Goal: Leave review/rating: Leave review/rating

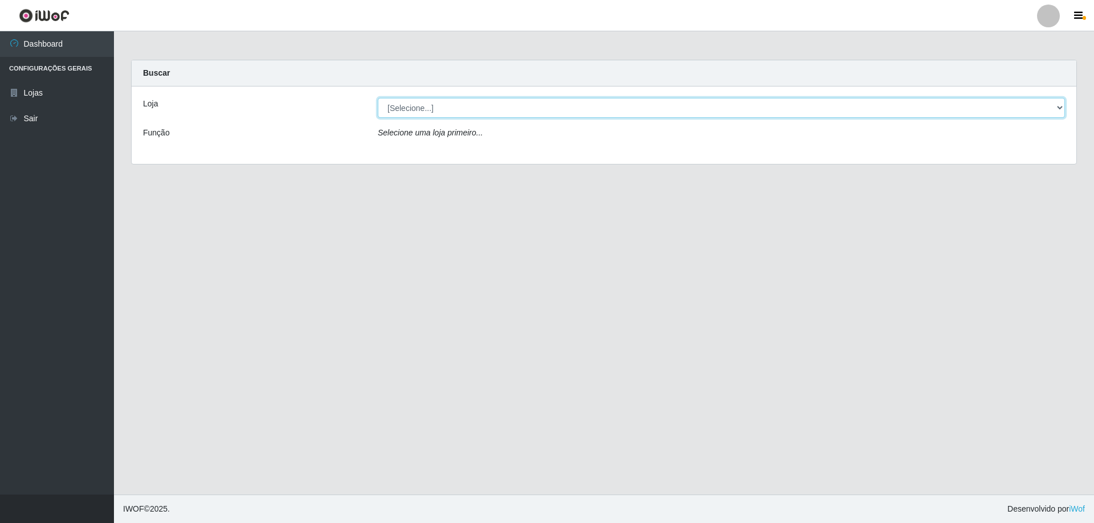
click at [1058, 108] on select "[Selecione...] Extraplus - [GEOGRAPHIC_DATA] 03 - [GEOGRAPHIC_DATA]" at bounding box center [721, 108] width 687 height 20
select select "468"
click at [378, 98] on select "[Selecione...] Extraplus - [GEOGRAPHIC_DATA] 03 - [GEOGRAPHIC_DATA]" at bounding box center [721, 108] width 687 height 20
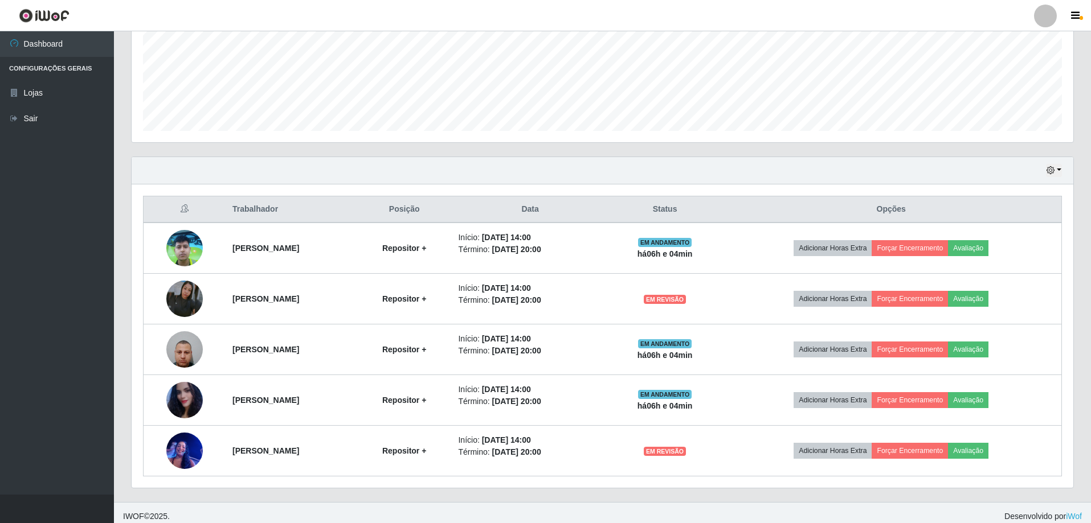
scroll to position [284, 0]
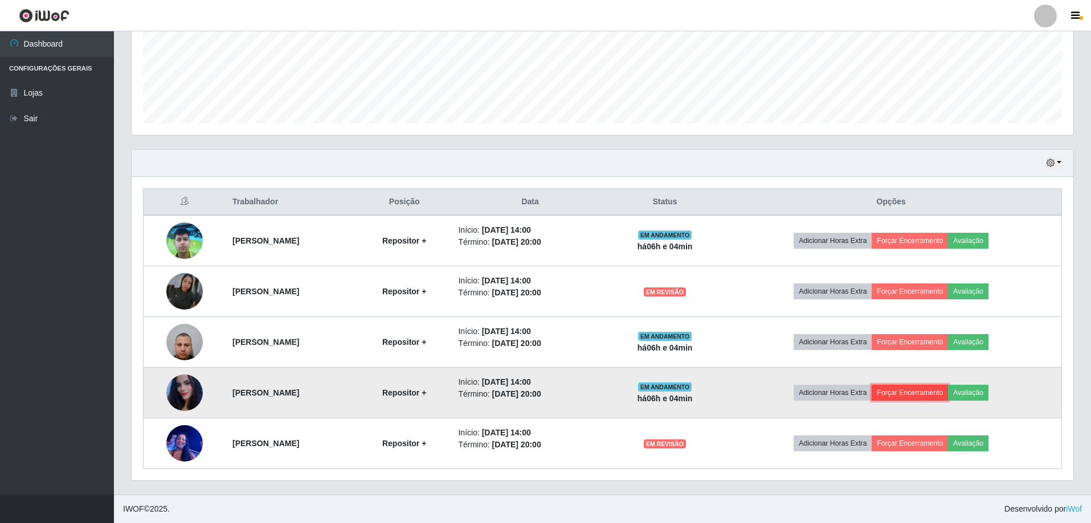
click at [922, 392] on button "Forçar Encerramento" at bounding box center [909, 393] width 76 height 16
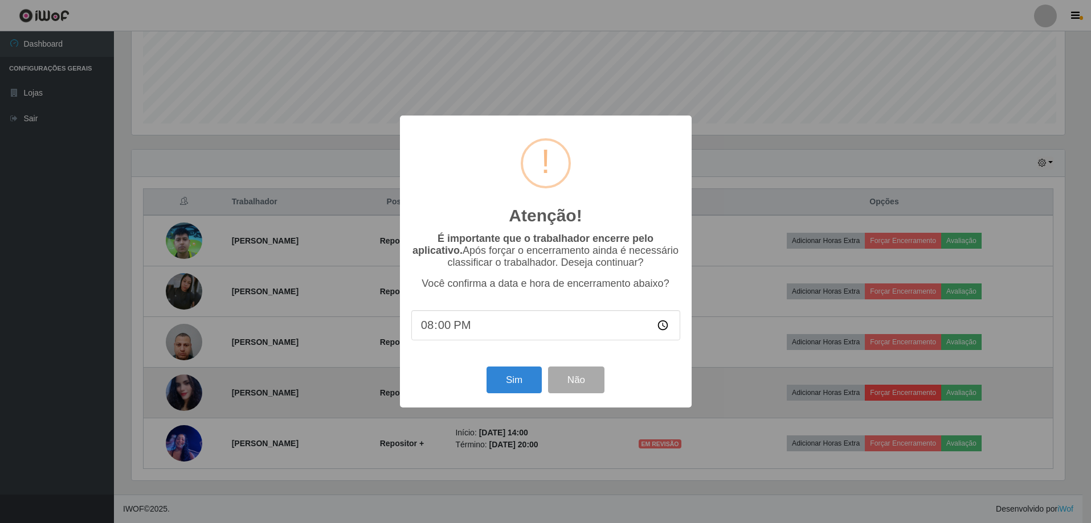
scroll to position [236, 936]
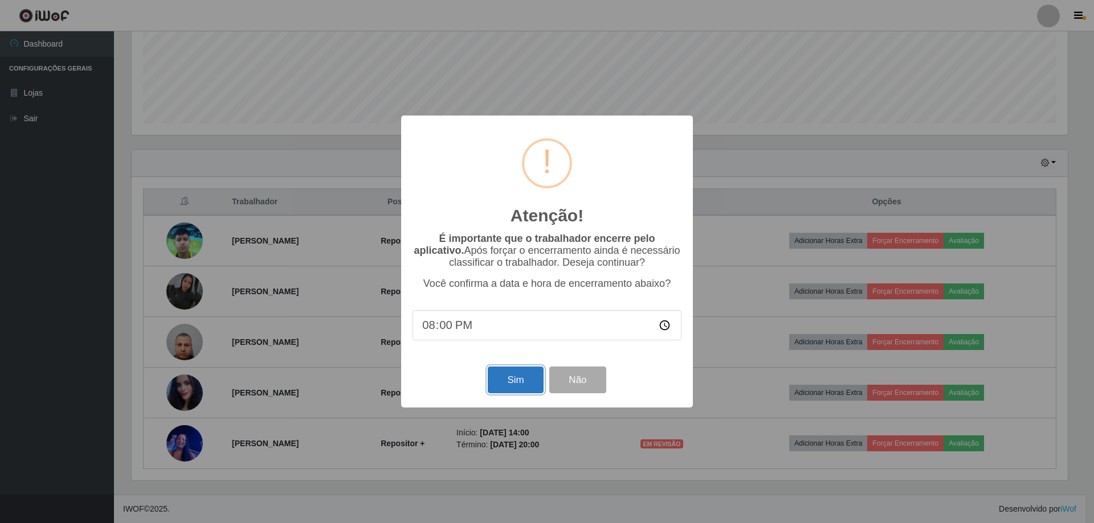
click at [526, 384] on button "Sim" at bounding box center [515, 380] width 55 height 27
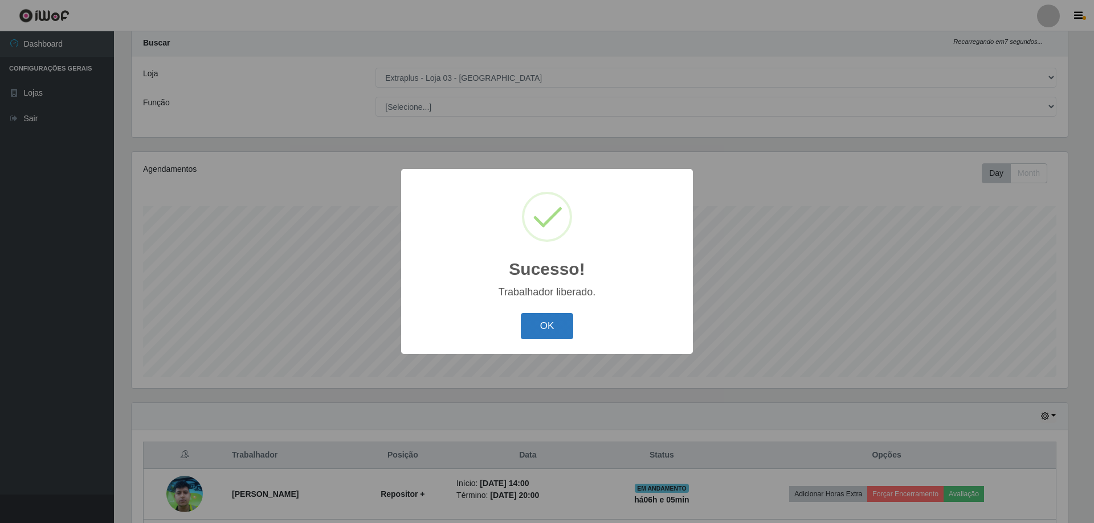
click at [546, 325] on button "OK" at bounding box center [547, 326] width 53 height 27
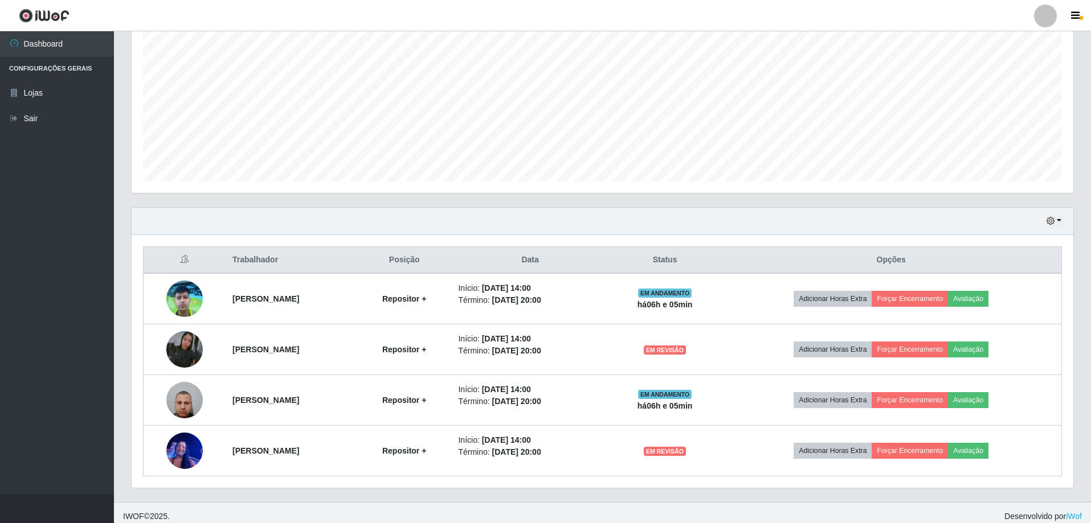
scroll to position [233, 0]
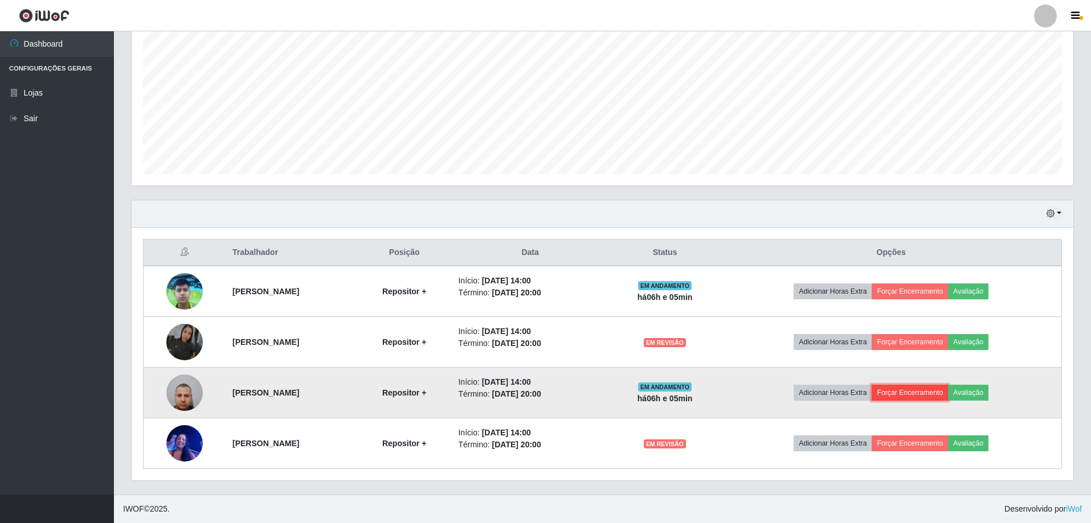
click at [941, 396] on button "Forçar Encerramento" at bounding box center [909, 393] width 76 height 16
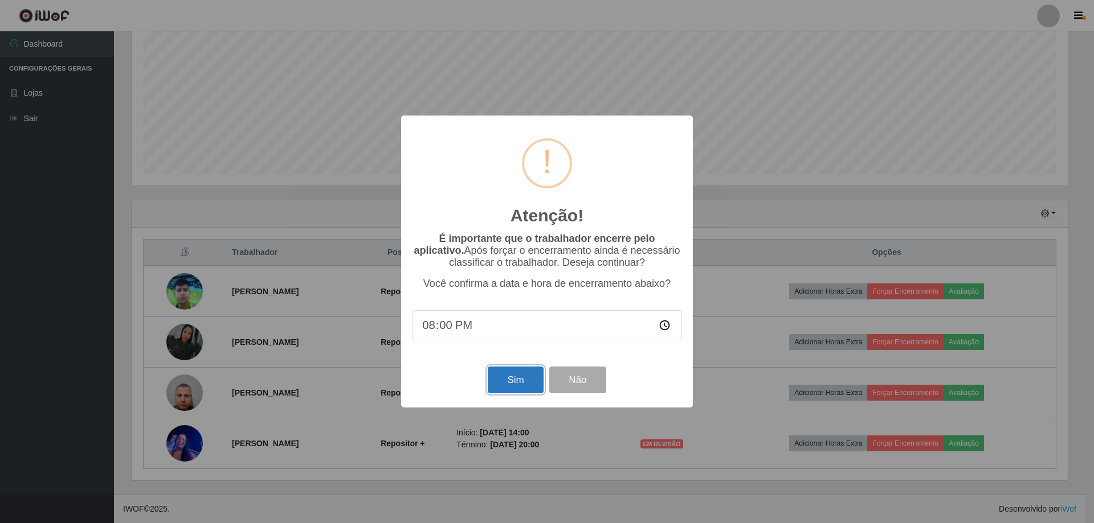
click at [520, 380] on button "Sim" at bounding box center [515, 380] width 55 height 27
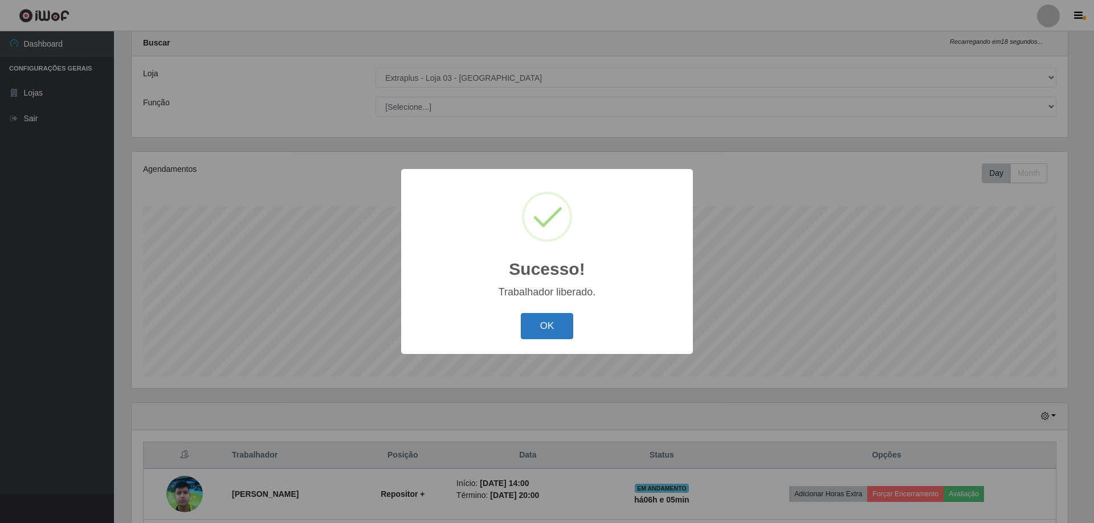
click at [536, 328] on button "OK" at bounding box center [547, 326] width 53 height 27
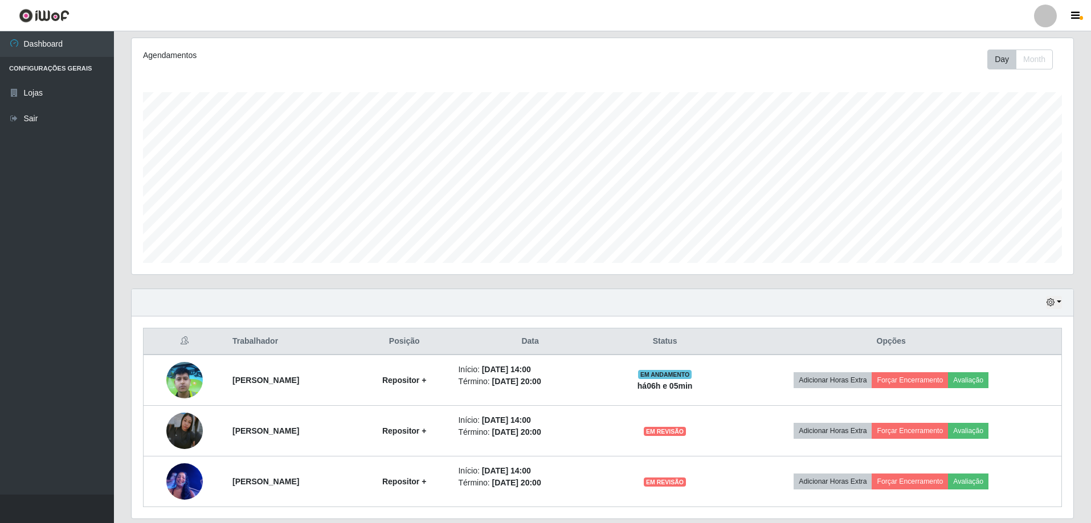
scroll to position [182, 0]
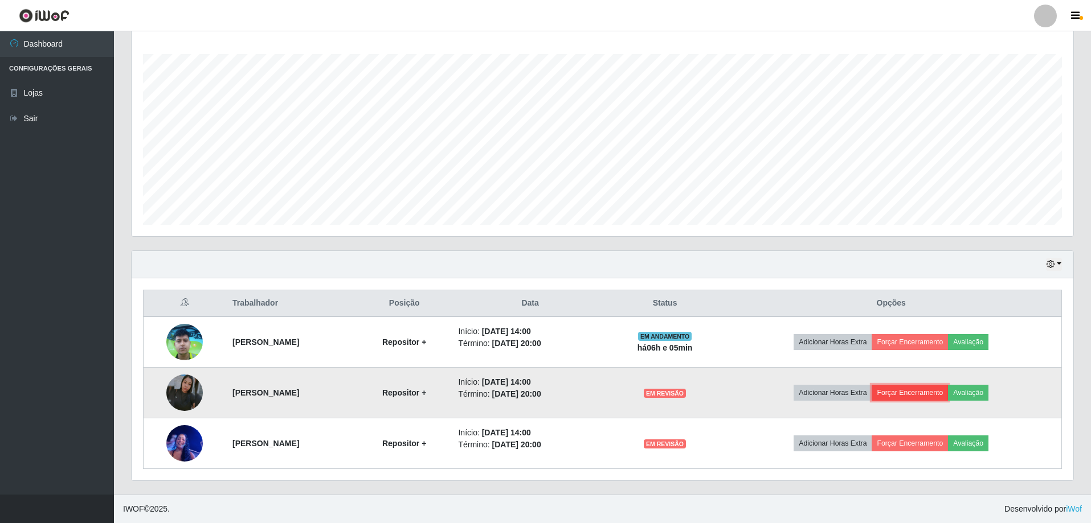
click at [924, 395] on button "Forçar Encerramento" at bounding box center [909, 393] width 76 height 16
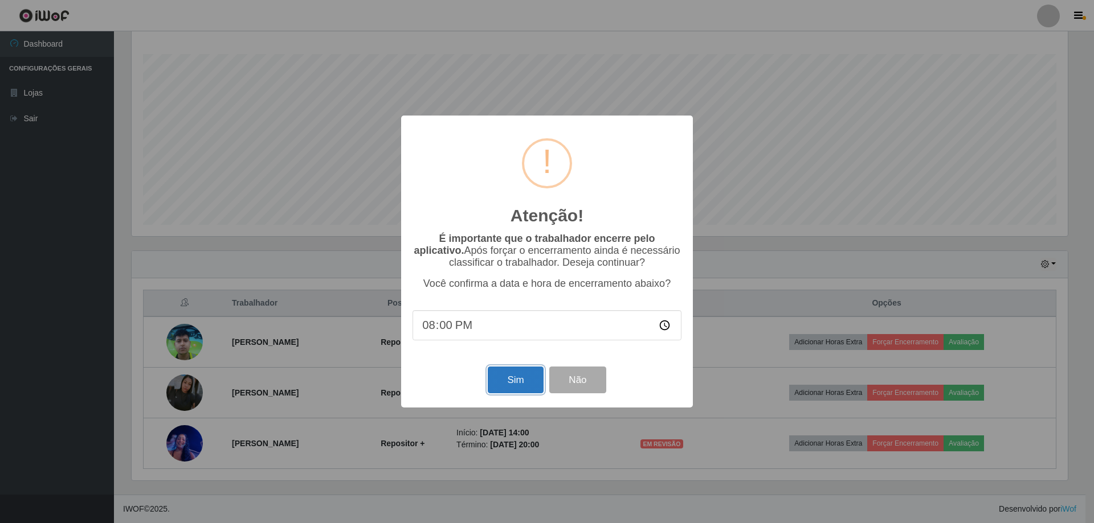
click at [529, 384] on button "Sim" at bounding box center [515, 380] width 55 height 27
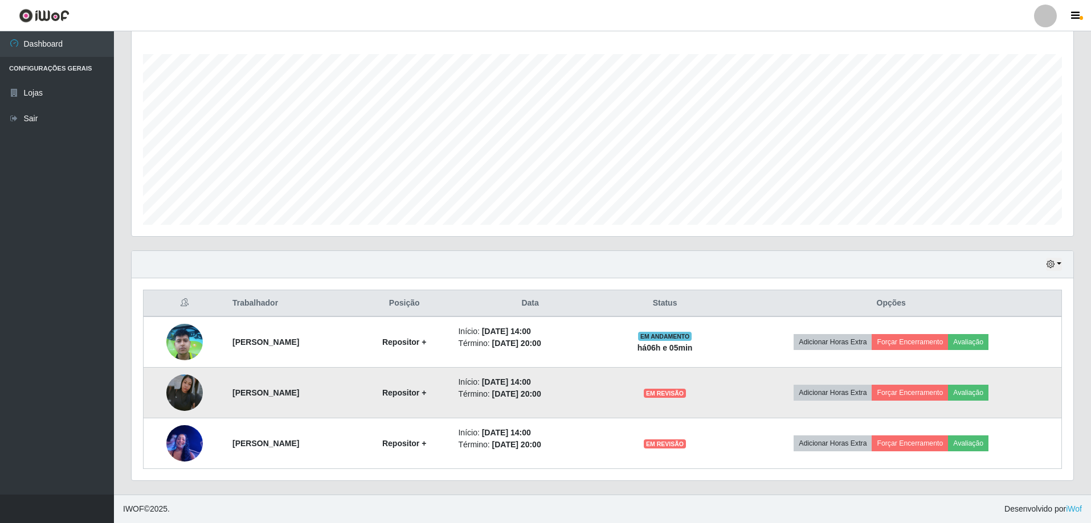
scroll to position [0, 0]
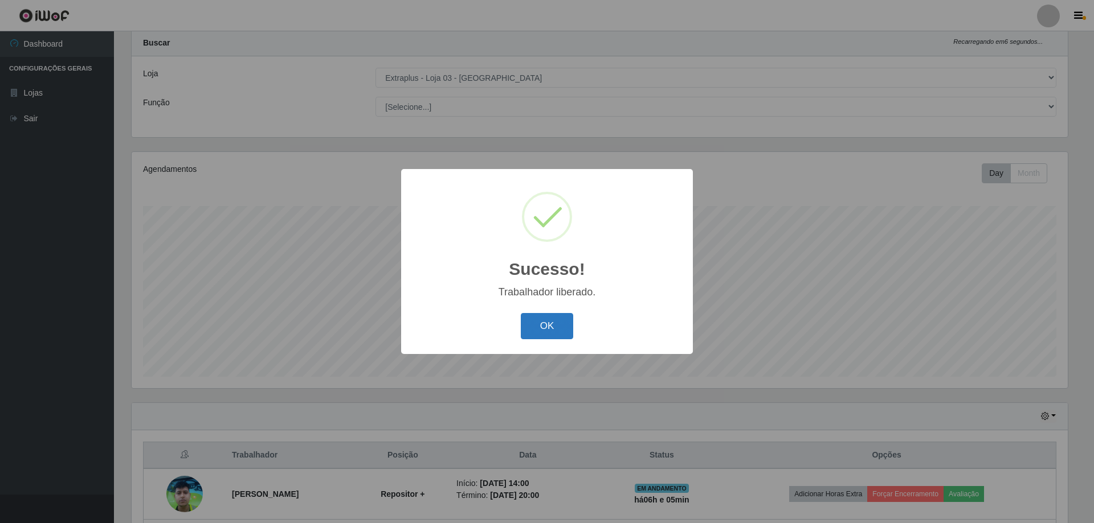
click at [552, 334] on button "OK" at bounding box center [547, 326] width 53 height 27
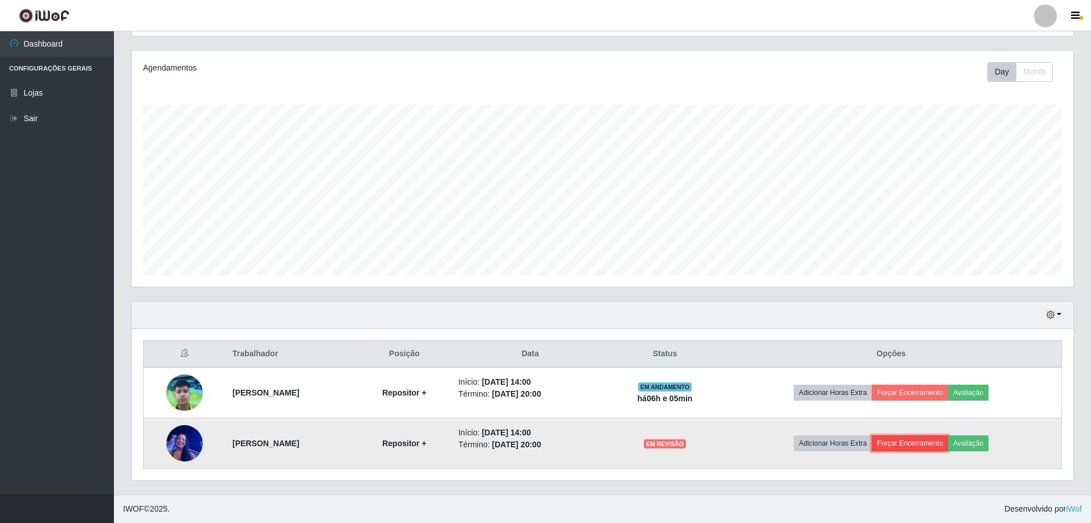
click at [933, 439] on button "Forçar Encerramento" at bounding box center [909, 444] width 76 height 16
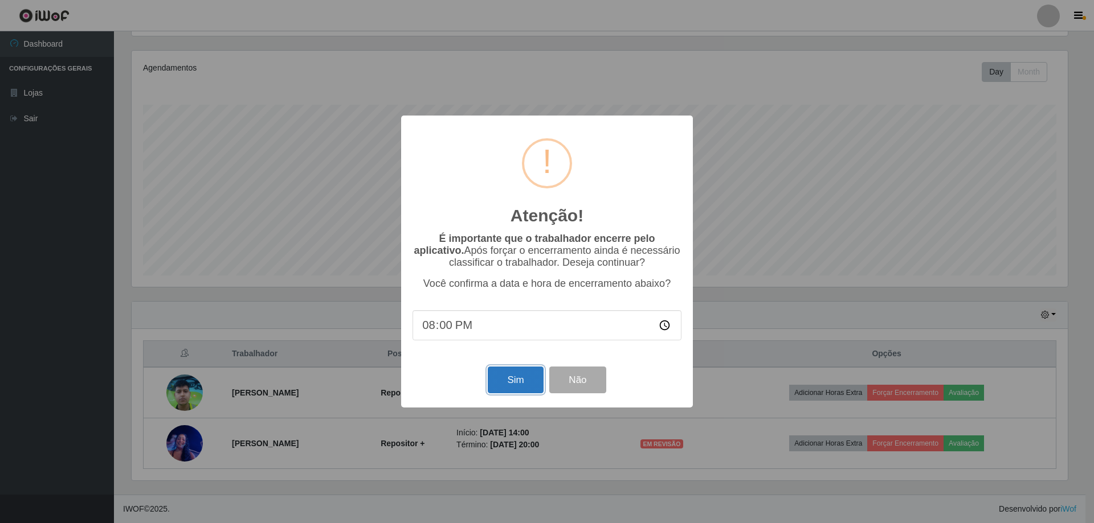
click at [507, 382] on button "Sim" at bounding box center [515, 380] width 55 height 27
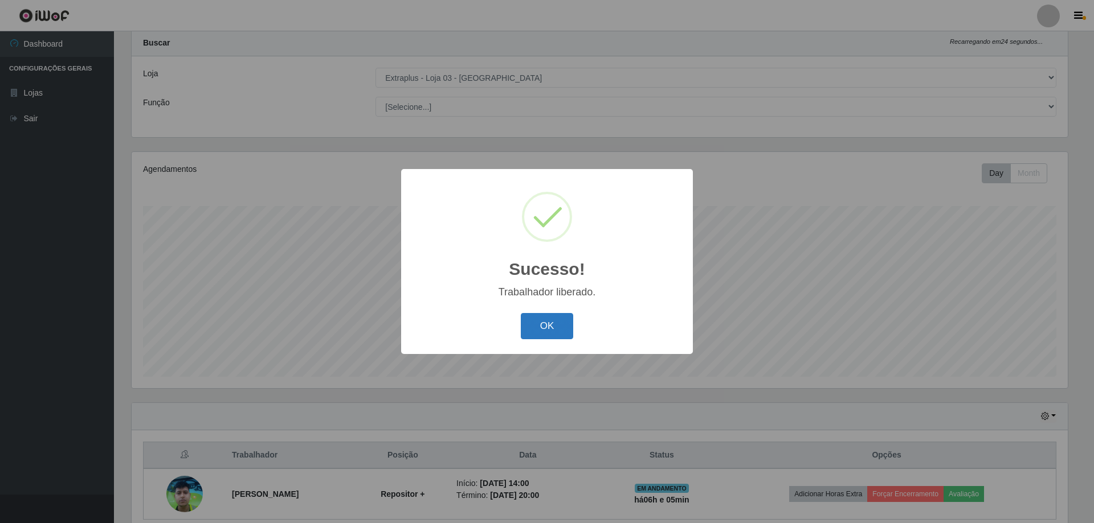
click at [542, 319] on button "OK" at bounding box center [547, 326] width 53 height 27
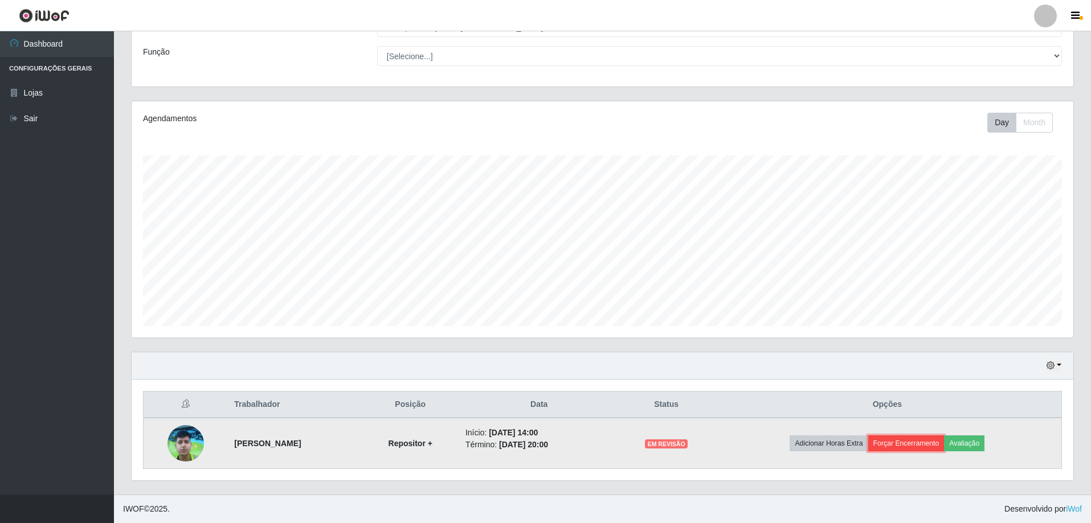
click at [906, 445] on button "Forçar Encerramento" at bounding box center [906, 444] width 76 height 16
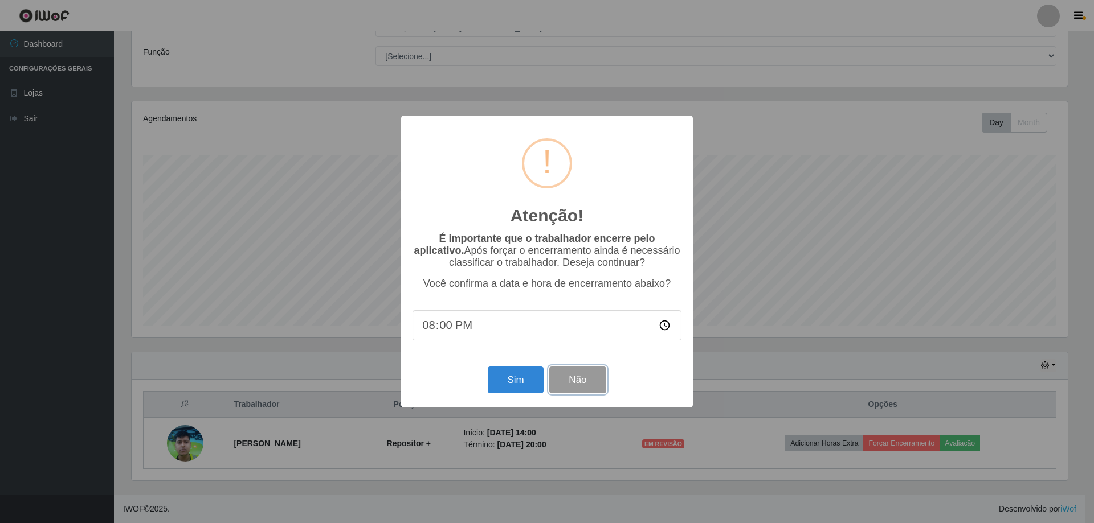
click at [590, 382] on button "Não" at bounding box center [577, 380] width 56 height 27
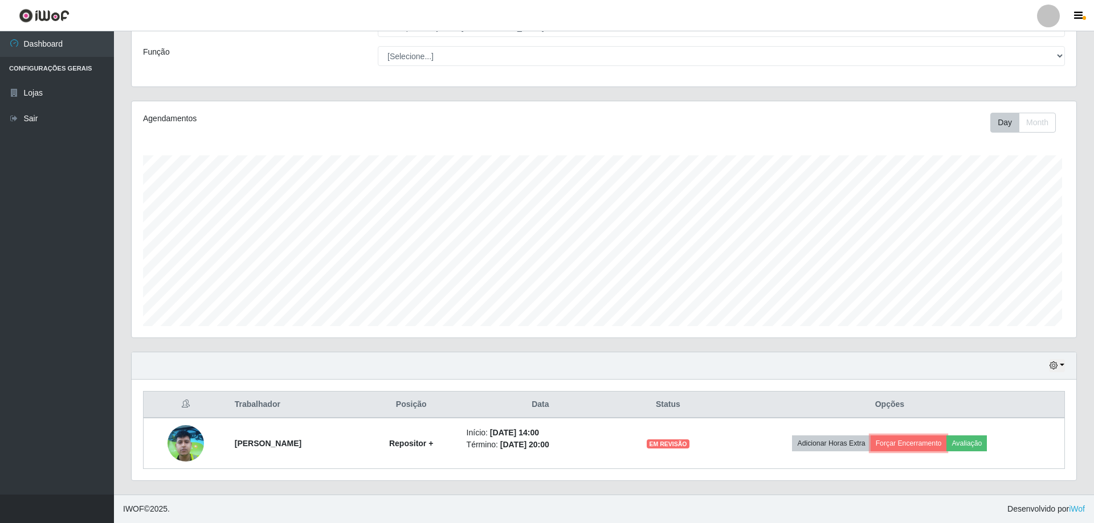
scroll to position [236, 941]
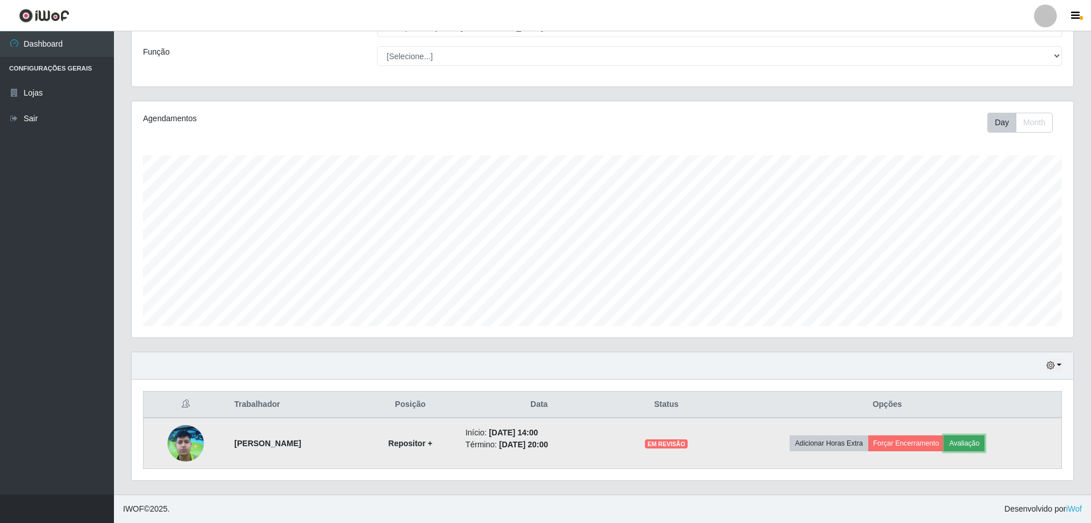
click at [974, 443] on button "Avaliação" at bounding box center [964, 444] width 40 height 16
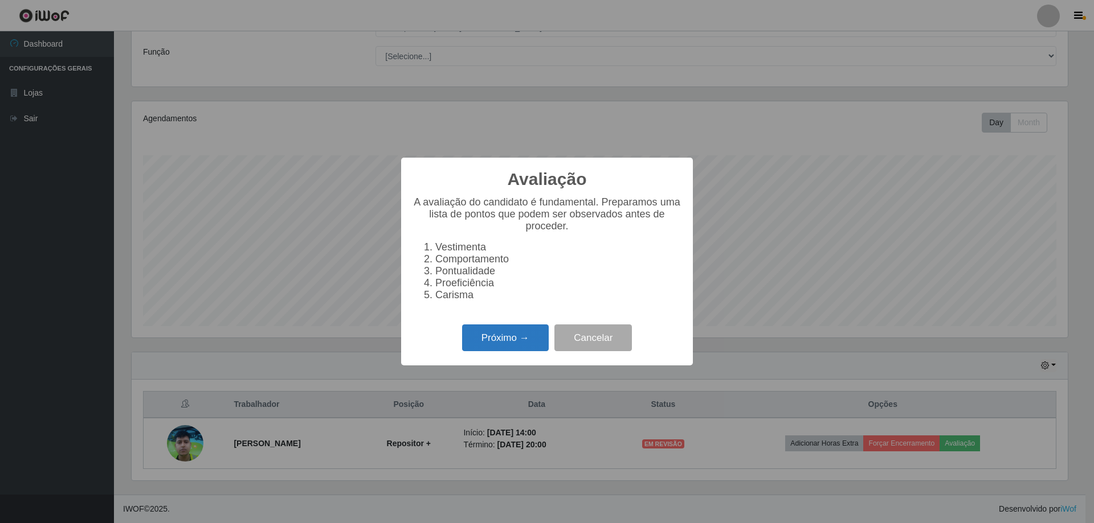
click at [526, 347] on button "Próximo →" at bounding box center [505, 338] width 87 height 27
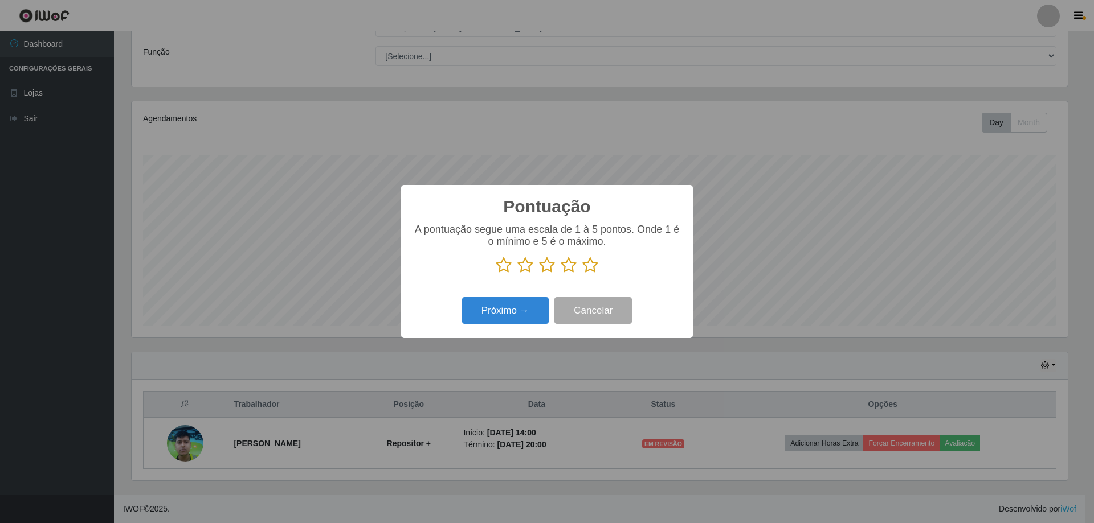
click at [590, 271] on icon at bounding box center [590, 265] width 16 height 17
click at [582, 274] on input "radio" at bounding box center [582, 274] width 0 height 0
click at [531, 312] on button "Próximo →" at bounding box center [505, 310] width 87 height 27
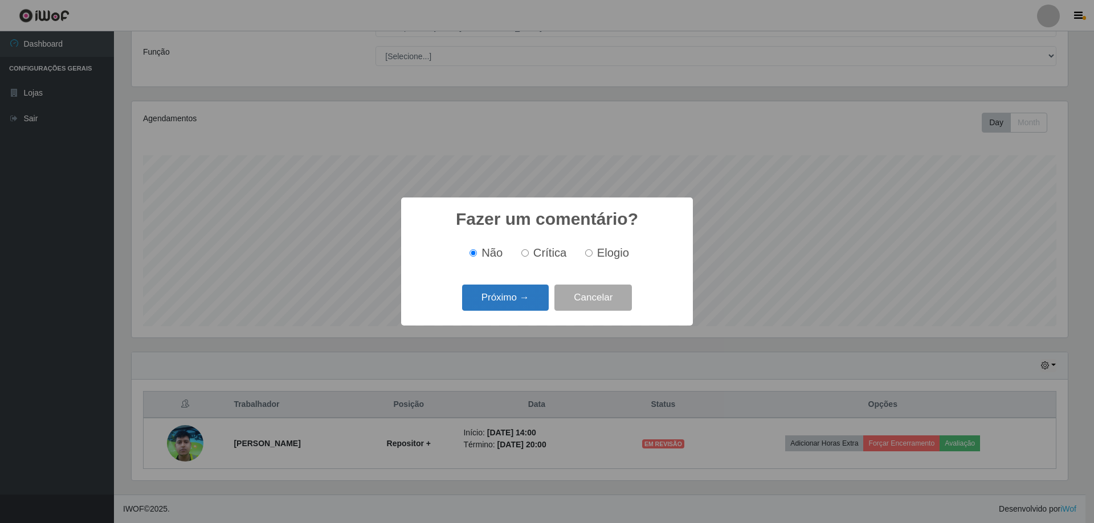
click at [533, 300] on button "Próximo →" at bounding box center [505, 298] width 87 height 27
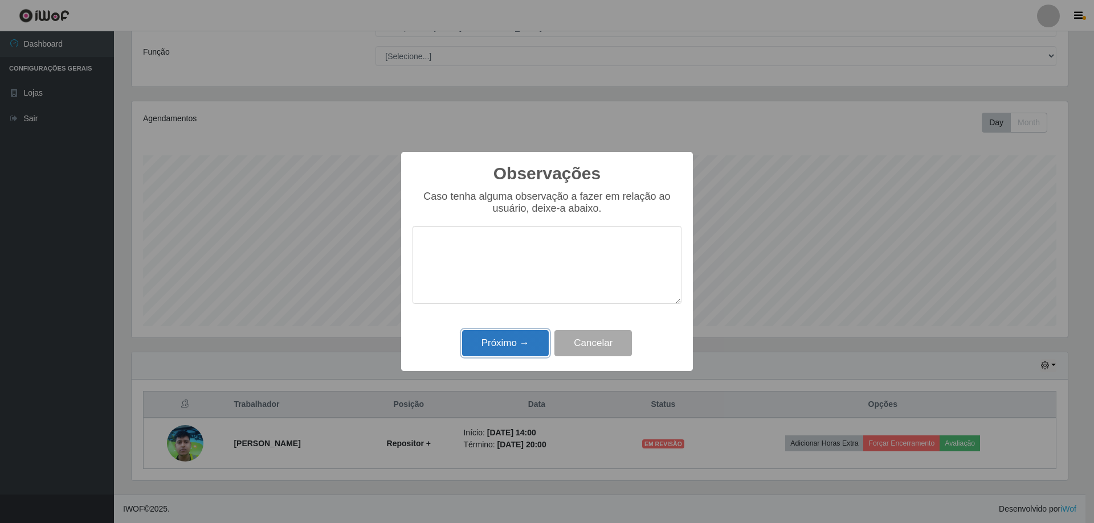
click at [529, 348] on button "Próximo →" at bounding box center [505, 343] width 87 height 27
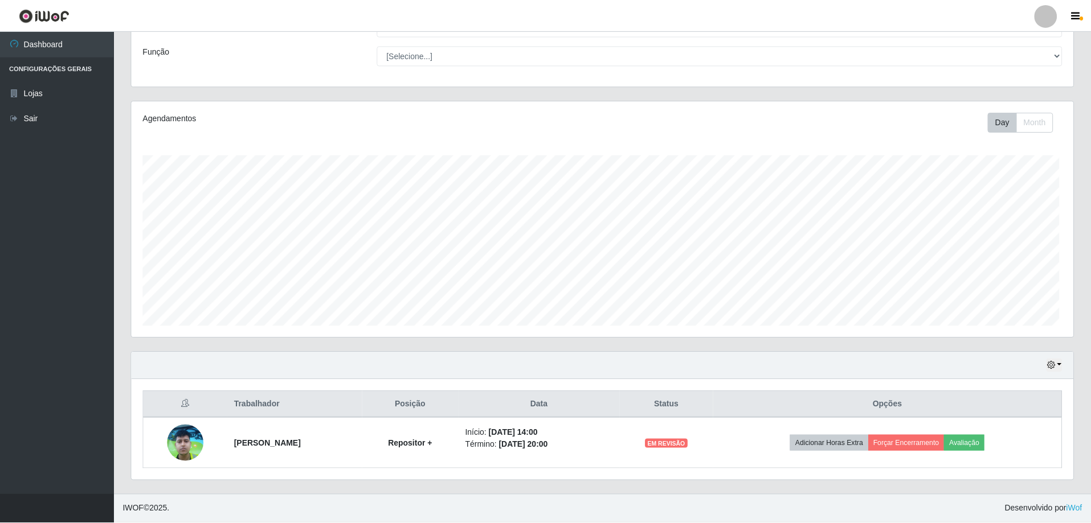
scroll to position [236, 941]
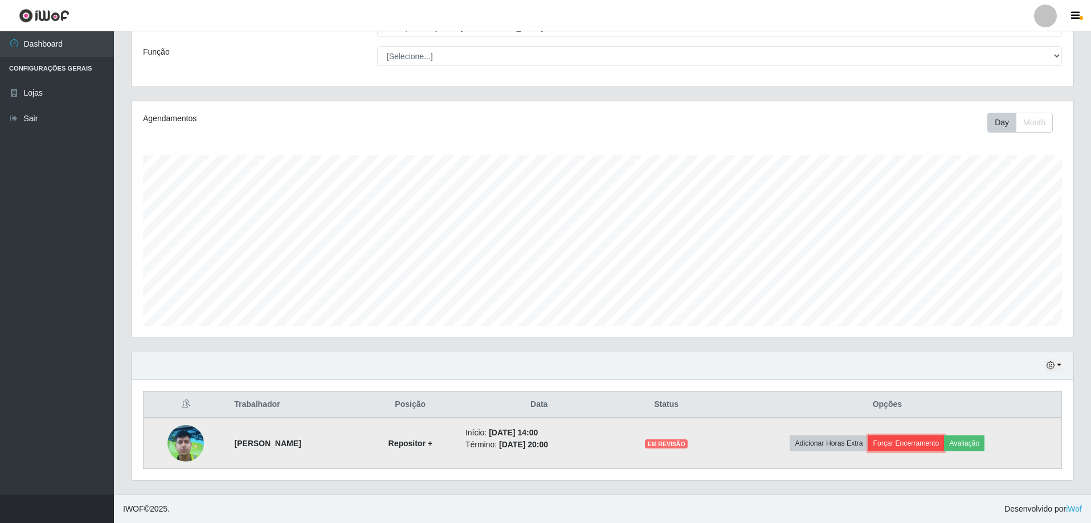
click at [943, 443] on button "Forçar Encerramento" at bounding box center [906, 444] width 76 height 16
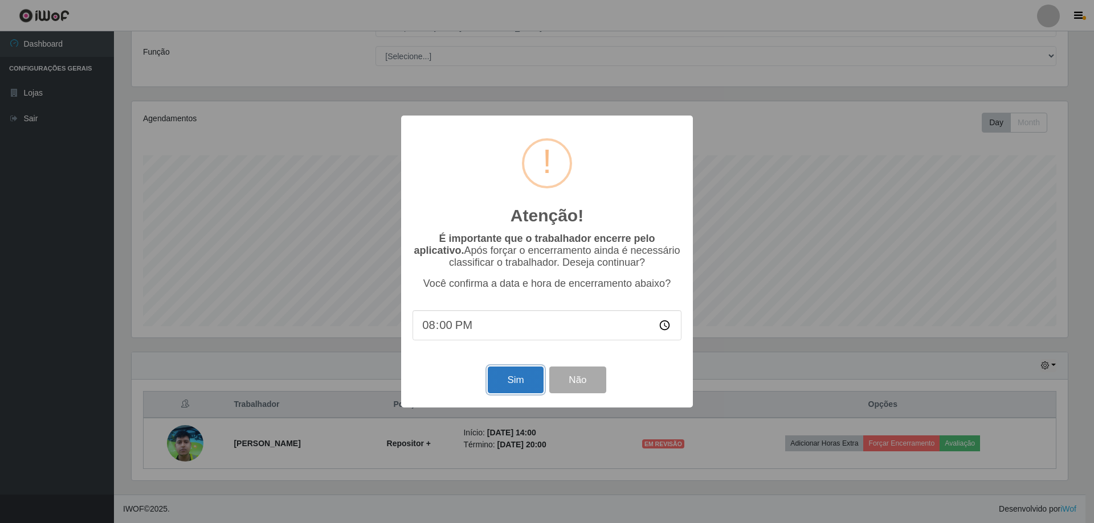
click at [512, 383] on button "Sim" at bounding box center [515, 380] width 55 height 27
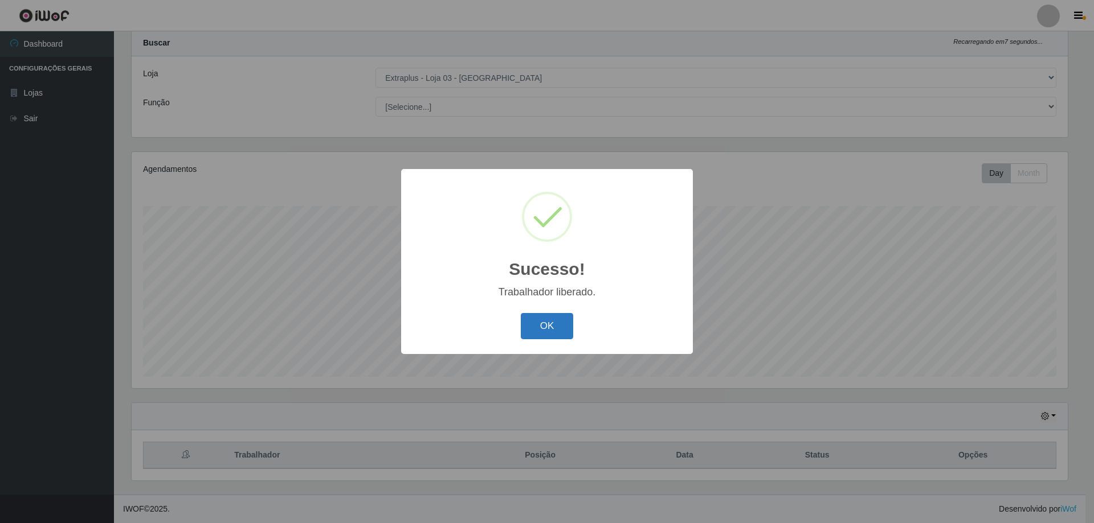
click at [555, 323] on button "OK" at bounding box center [547, 326] width 53 height 27
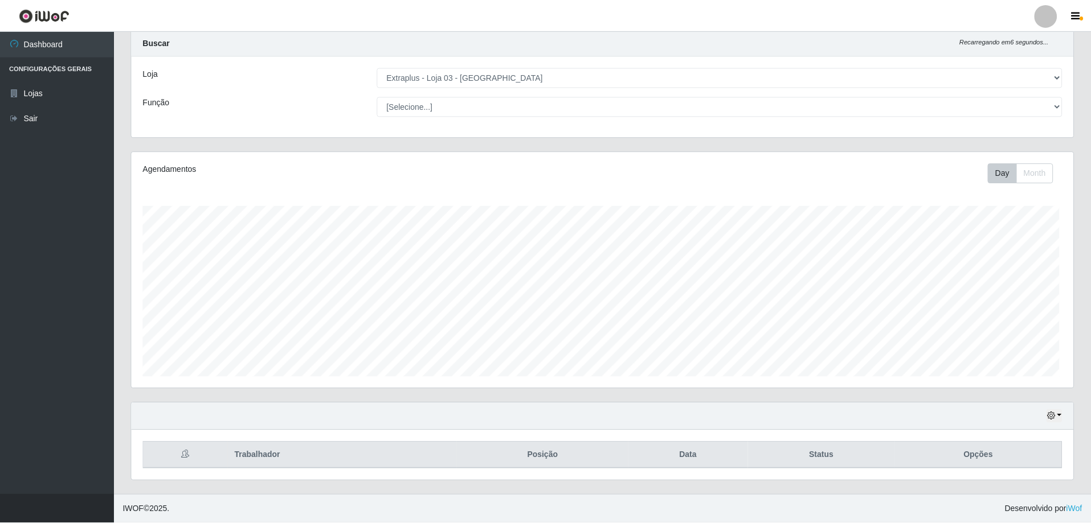
scroll to position [236, 941]
